Goal: Transaction & Acquisition: Purchase product/service

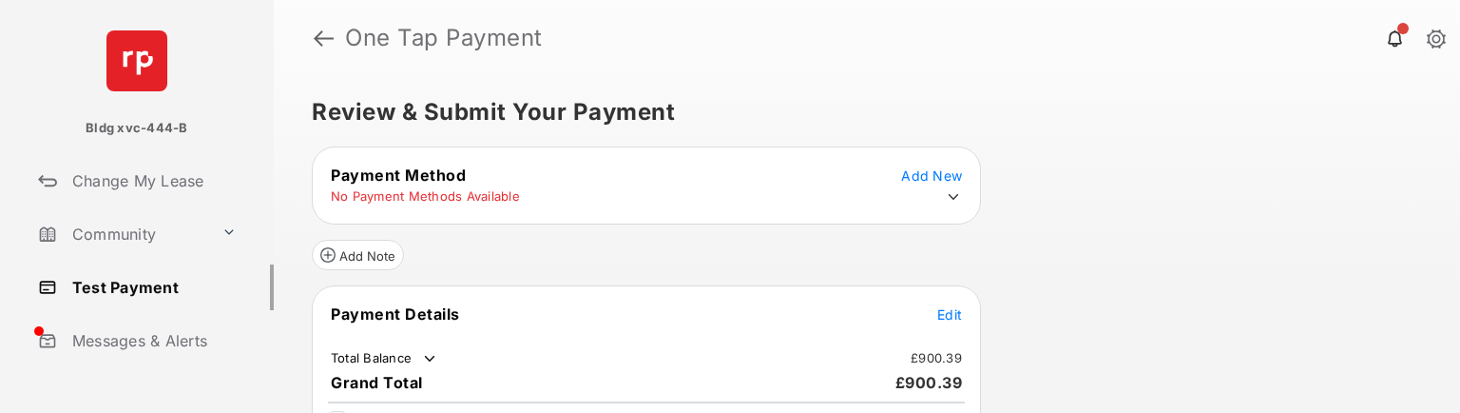
click at [955, 195] on icon at bounding box center [954, 197] width 10 height 6
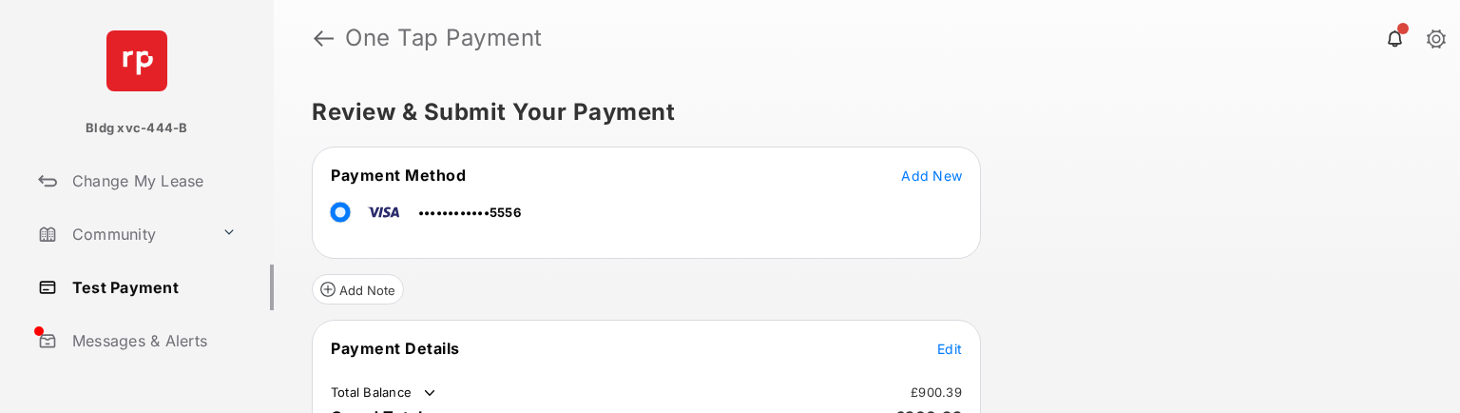
click at [340, 241] on div "Payment Method Add New ••••••••••••5556" at bounding box center [646, 202] width 669 height 112
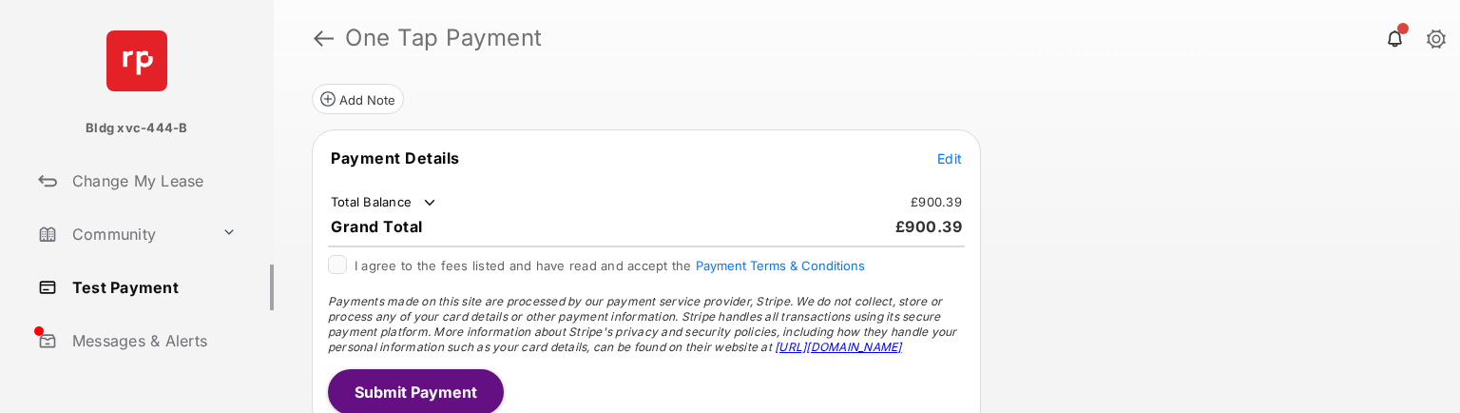
scroll to position [190, 0]
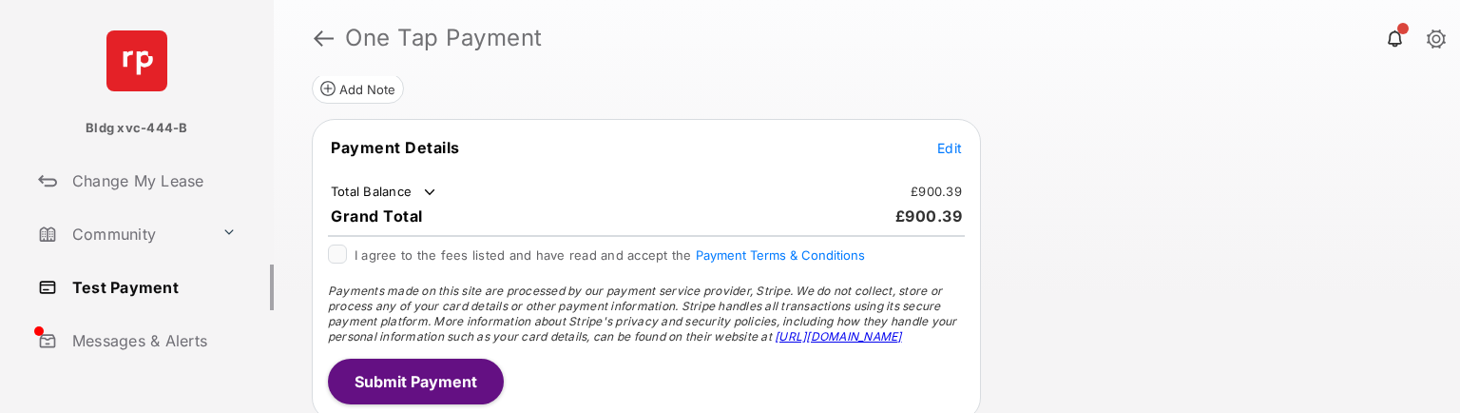
click at [955, 150] on span "Edit" at bounding box center [949, 148] width 25 height 16
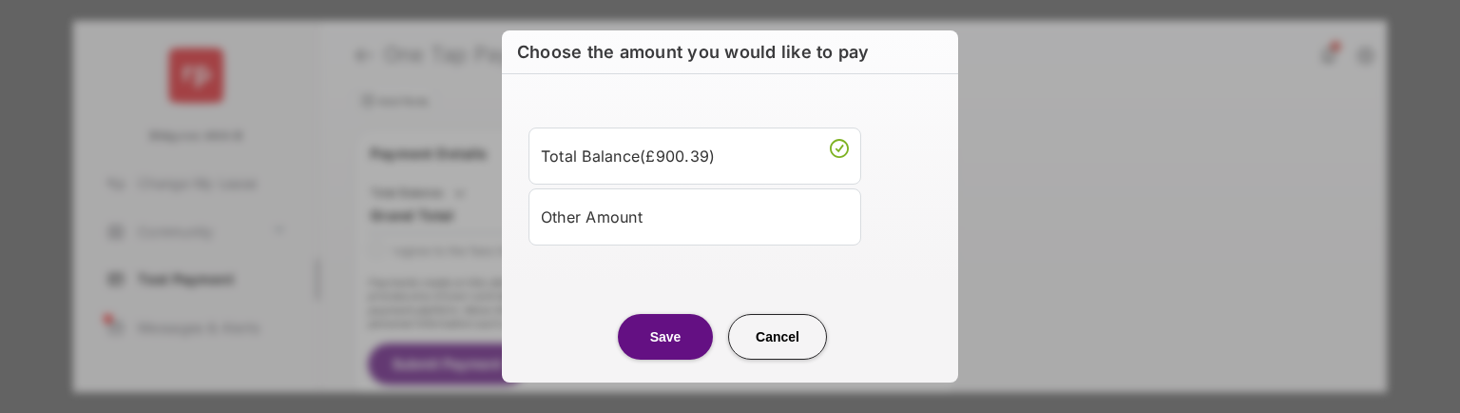
click at [641, 233] on div "Other Amount" at bounding box center [695, 217] width 308 height 32
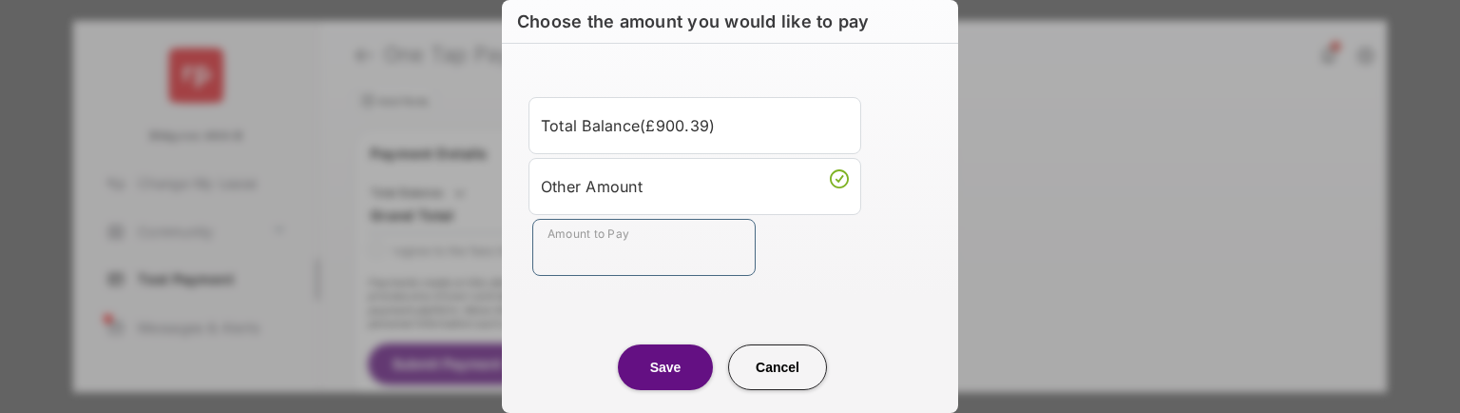
click at [605, 264] on input "Amount to Pay" at bounding box center [643, 247] width 223 height 57
type input "**"
click at [659, 356] on button "Save" at bounding box center [665, 367] width 95 height 46
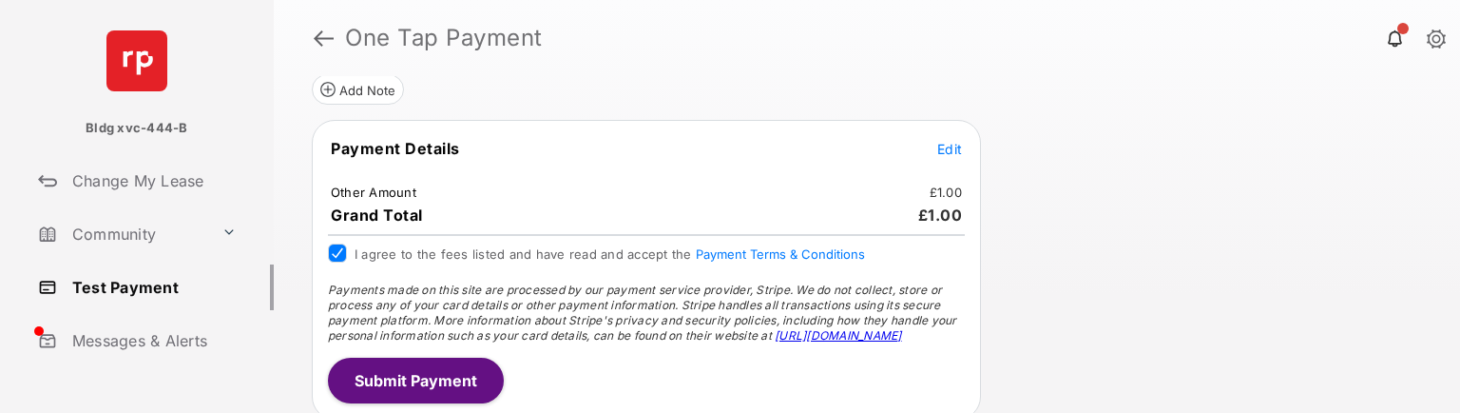
click at [412, 385] on button "Submit Payment" at bounding box center [416, 380] width 176 height 46
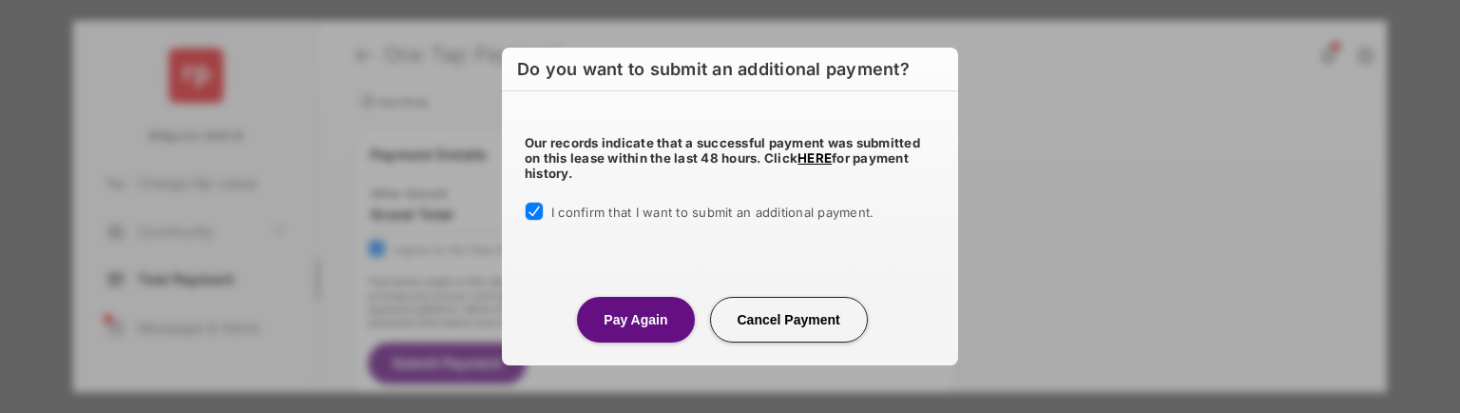
click at [661, 324] on button "Pay Again" at bounding box center [635, 320] width 117 height 46
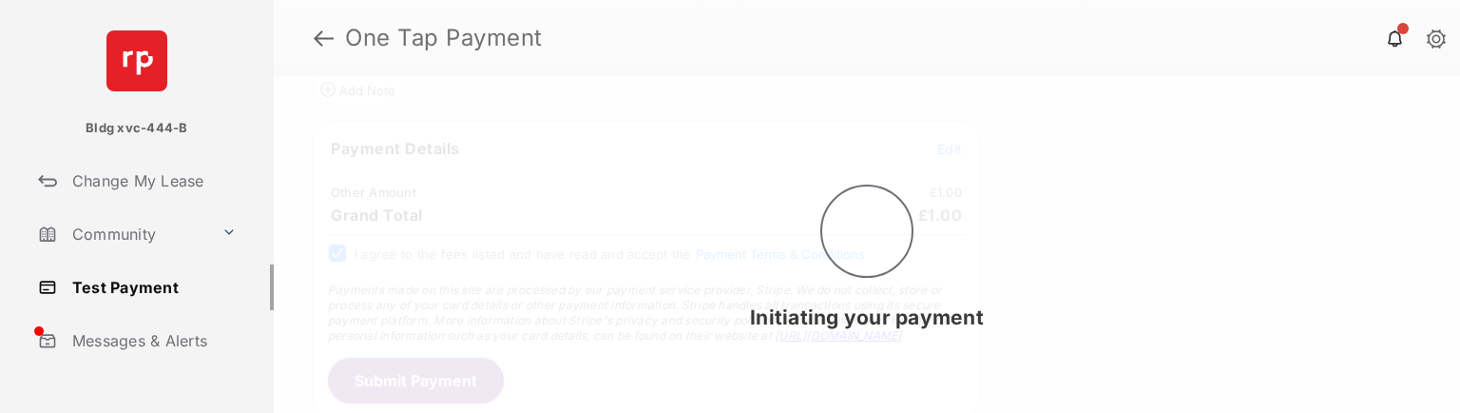
scroll to position [190, 0]
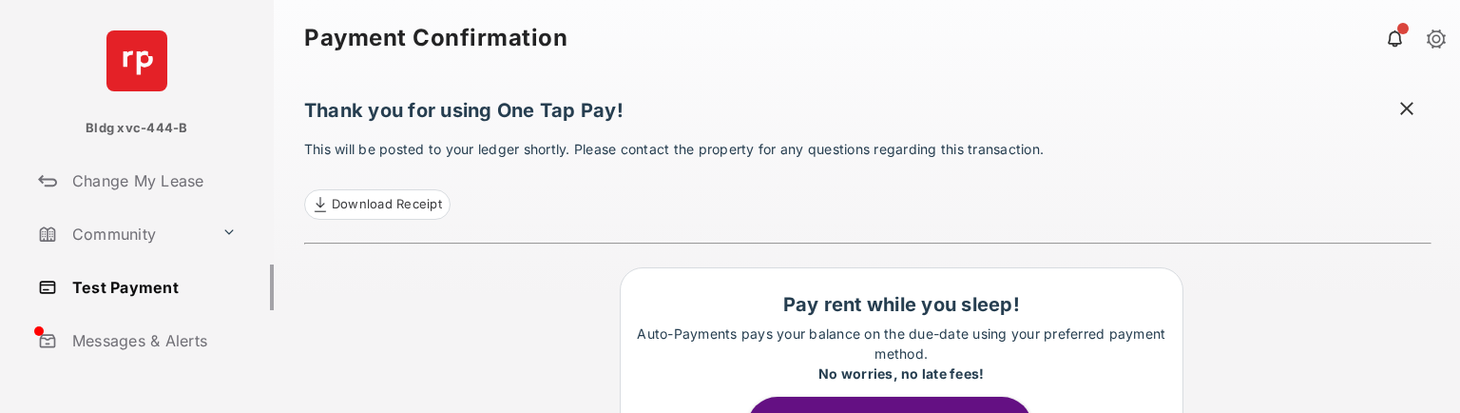
click at [159, 290] on link "Test Payment" at bounding box center [151, 287] width 243 height 46
